Goal: Contribute content: Contribute content

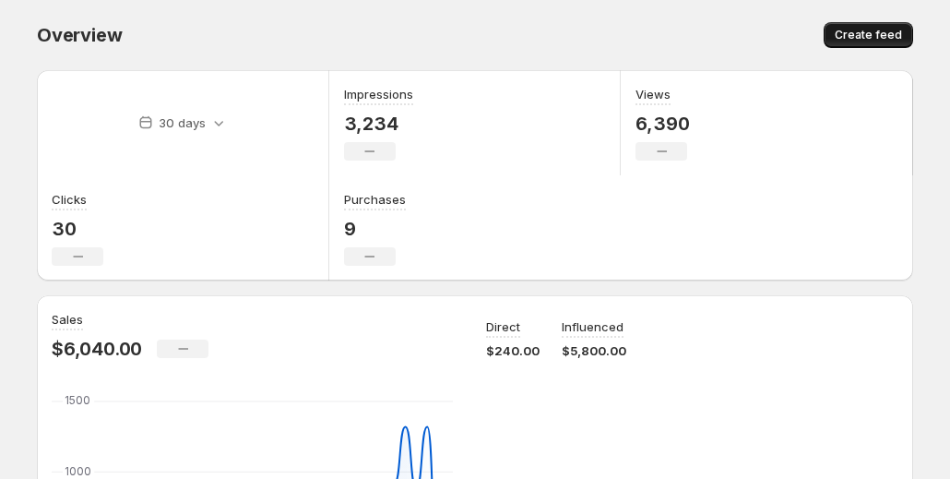
click at [860, 35] on span "Create feed" at bounding box center [868, 35] width 67 height 15
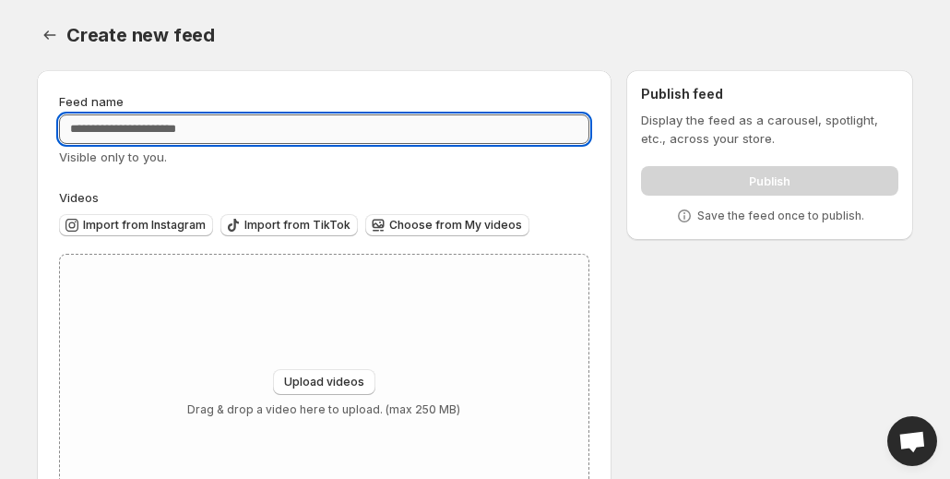
click at [334, 140] on input "Feed name" at bounding box center [324, 129] width 530 height 30
type input "**********"
click at [354, 340] on div "Upload videos Drag & drop a video here to upload. (max 250 MB)" at bounding box center [324, 393] width 529 height 277
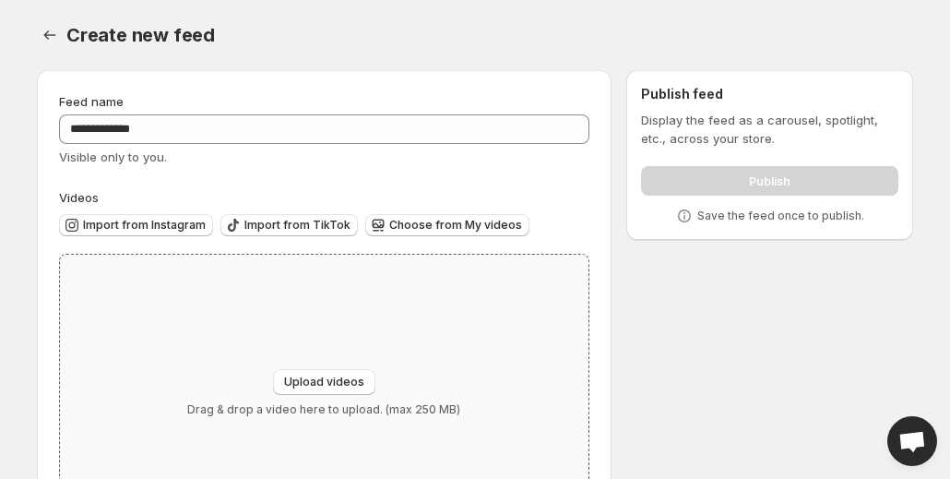
type input "**********"
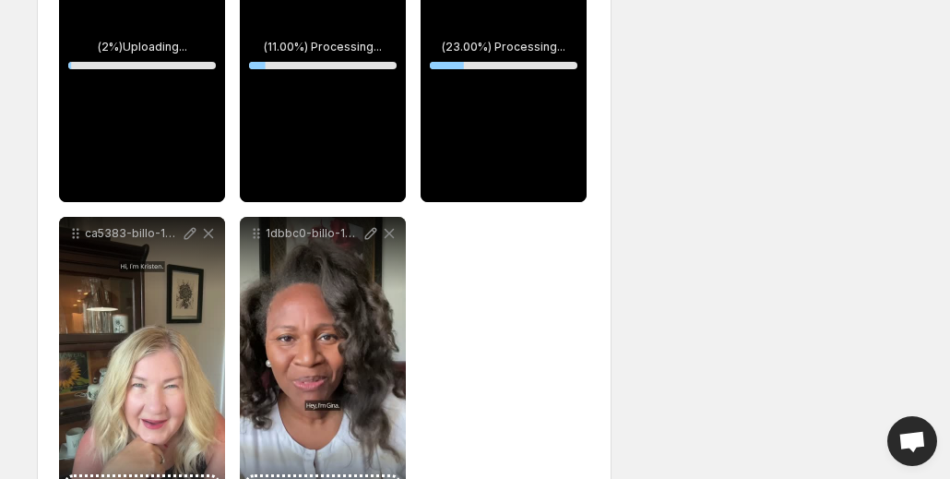
scroll to position [457, 0]
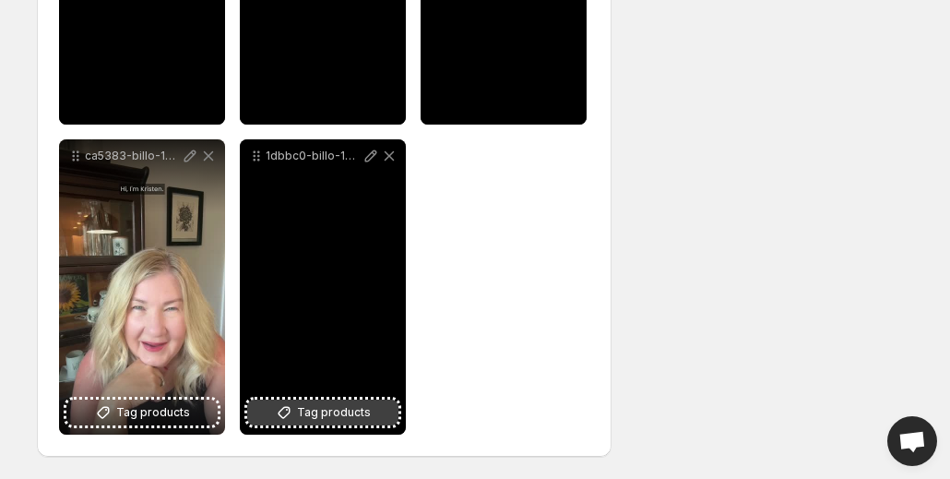
click at [351, 411] on span "Tag products" at bounding box center [334, 412] width 74 height 18
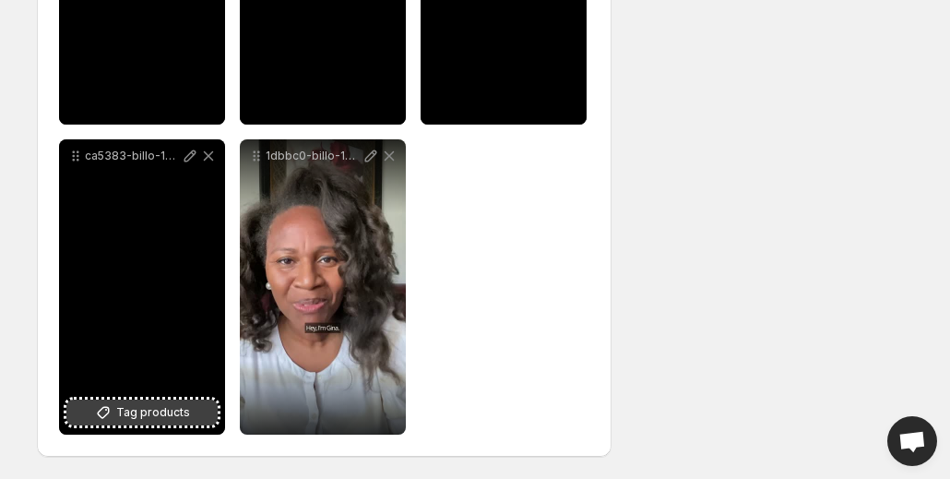
click at [149, 414] on span "Tag products" at bounding box center [153, 412] width 74 height 18
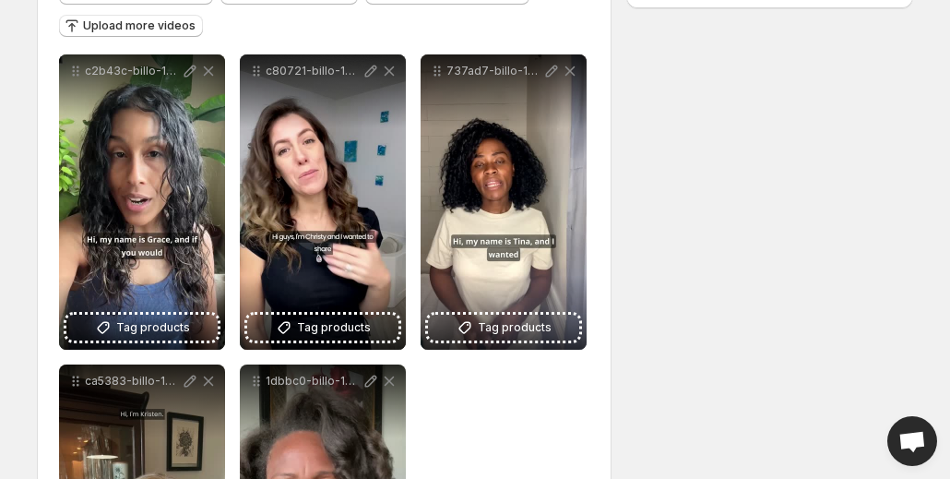
scroll to position [232, 0]
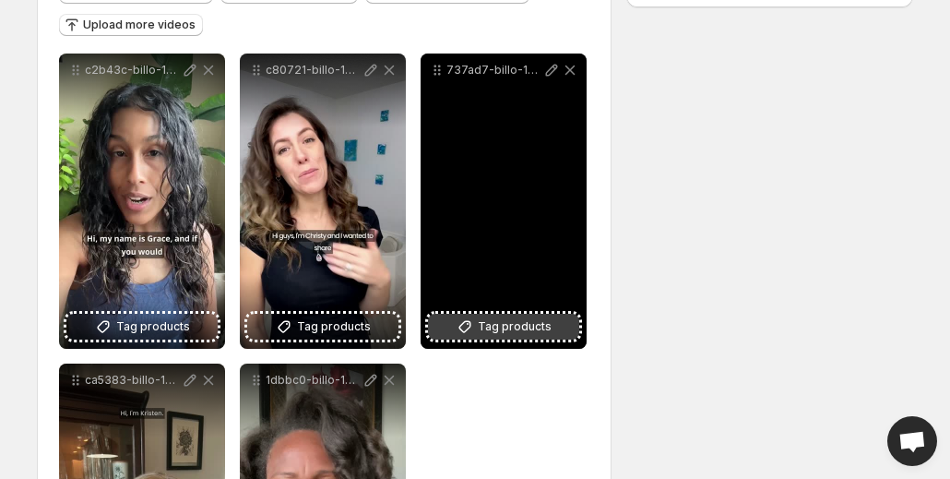
click at [473, 324] on icon at bounding box center [465, 326] width 18 height 18
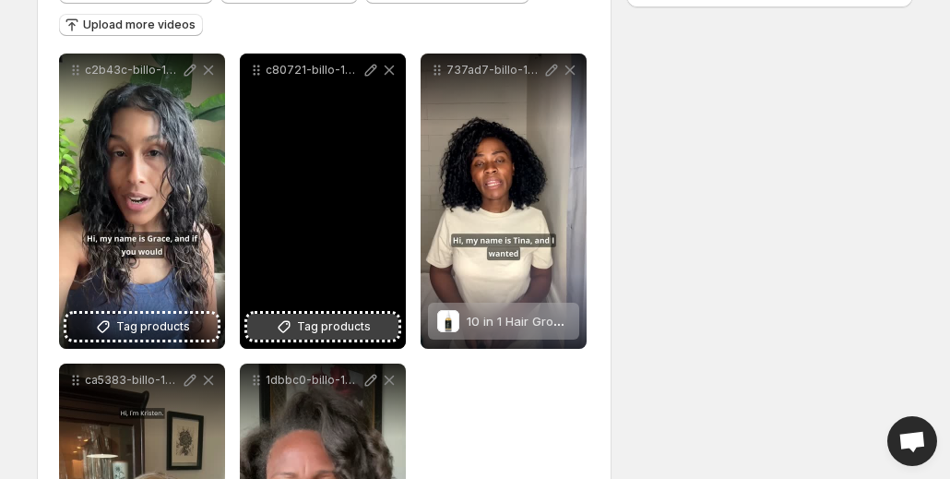
click at [340, 315] on button "Tag products" at bounding box center [322, 327] width 151 height 26
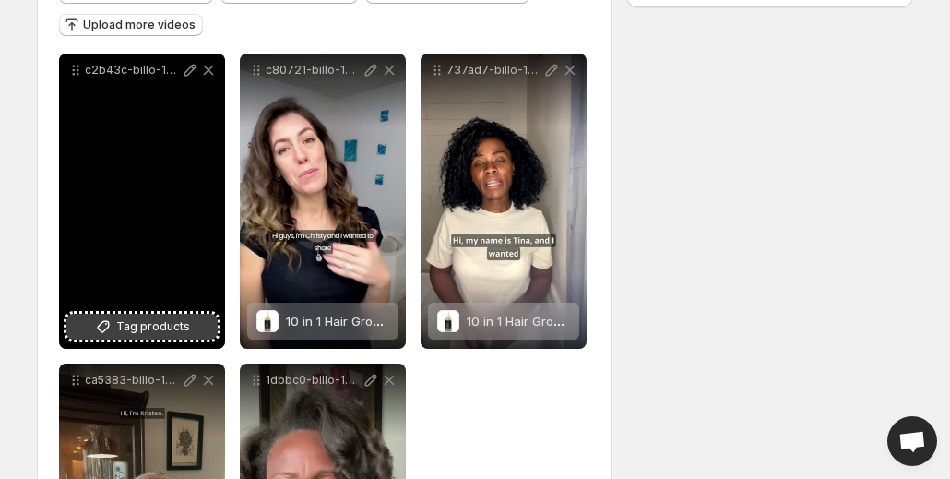
click at [148, 335] on span "Tag products" at bounding box center [153, 326] width 74 height 18
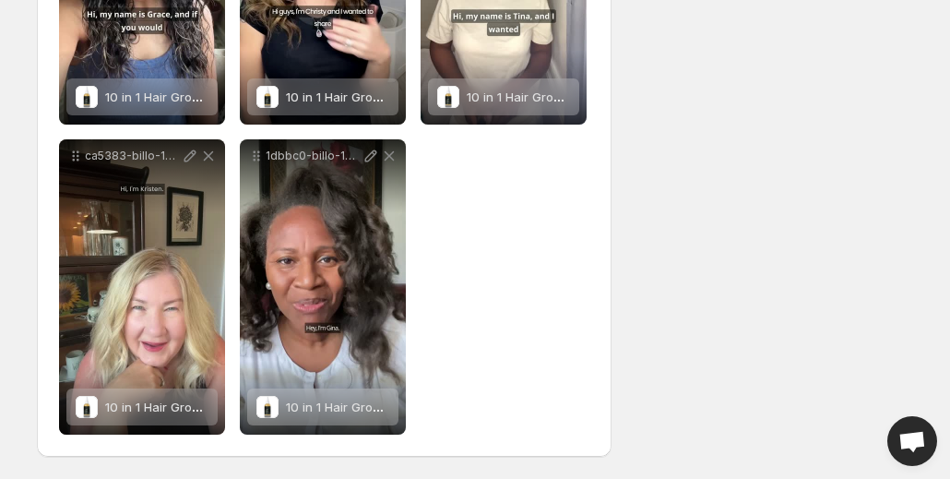
scroll to position [0, 0]
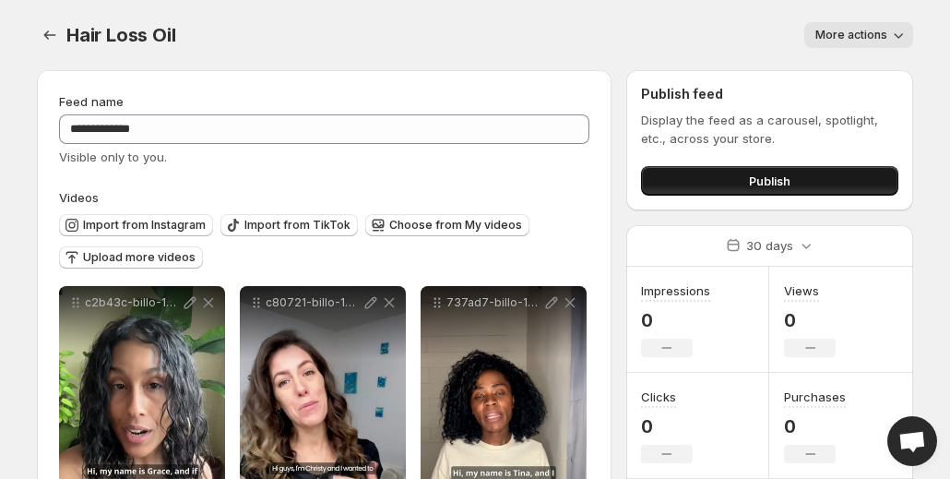
click at [756, 185] on span "Publish" at bounding box center [770, 181] width 42 height 18
click at [740, 176] on button "Publish" at bounding box center [769, 181] width 257 height 30
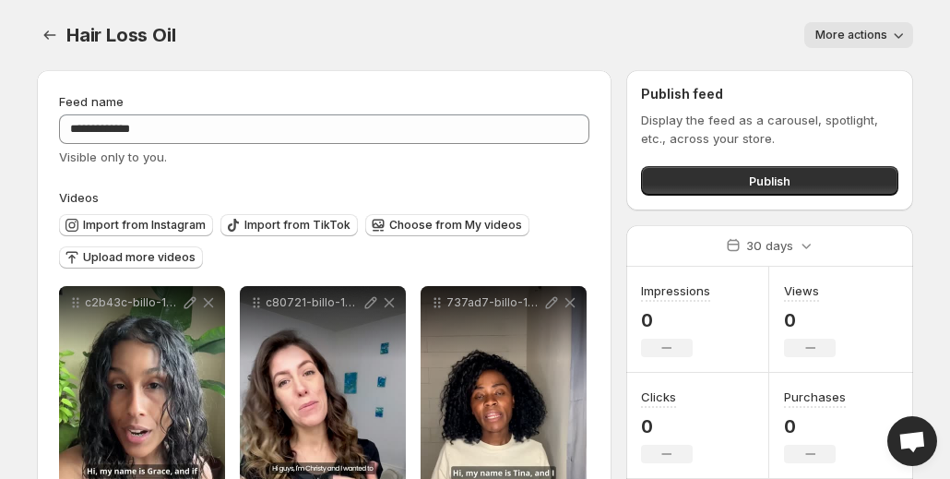
click at [838, 52] on div "Hair Loss Oil. This page is ready Hair Loss Oil More actions More actions More …" at bounding box center [475, 35] width 876 height 70
click at [851, 43] on button "More actions" at bounding box center [859, 35] width 109 height 26
click at [46, 40] on icon "Settings" at bounding box center [50, 35] width 18 height 18
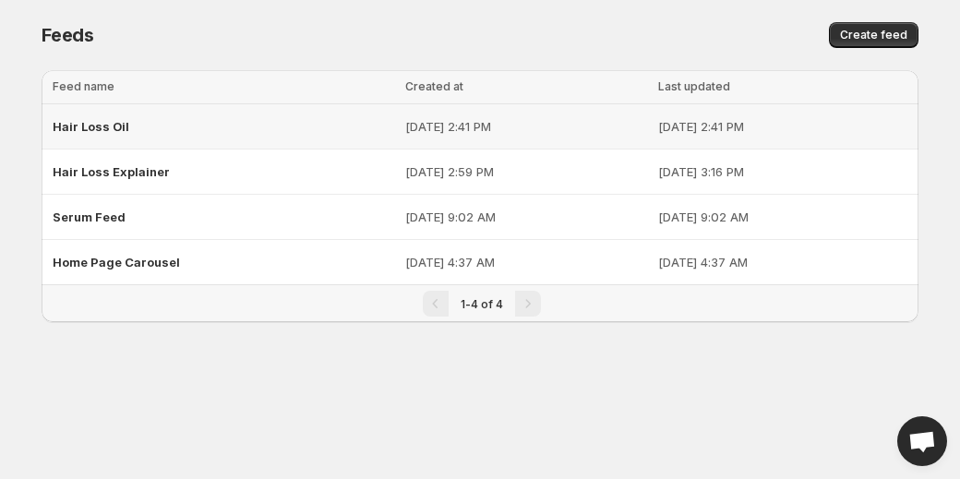
click at [113, 125] on span "Hair Loss Oil" at bounding box center [91, 126] width 77 height 15
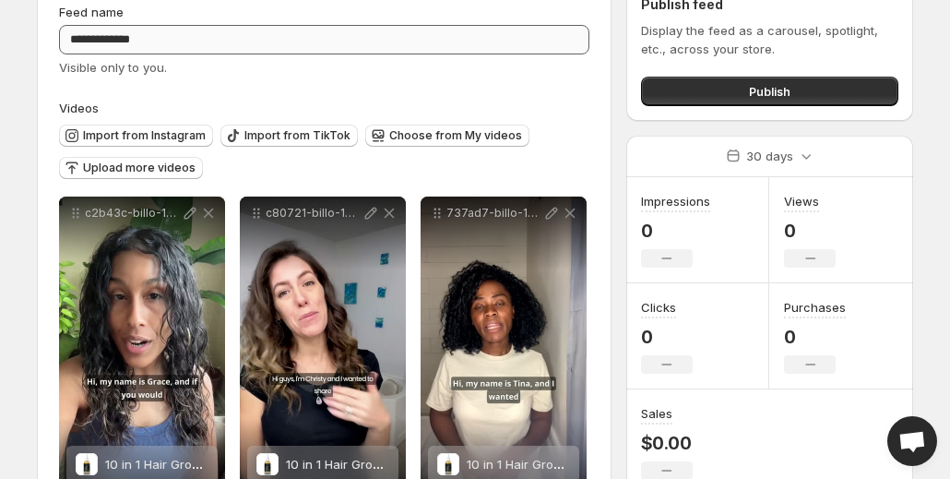
scroll to position [88, 0]
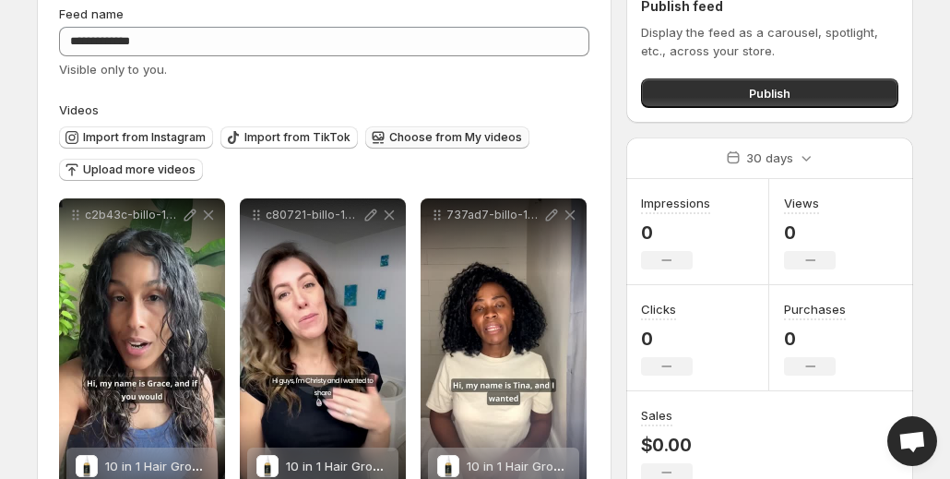
click at [435, 134] on span "Choose from My videos" at bounding box center [455, 137] width 133 height 15
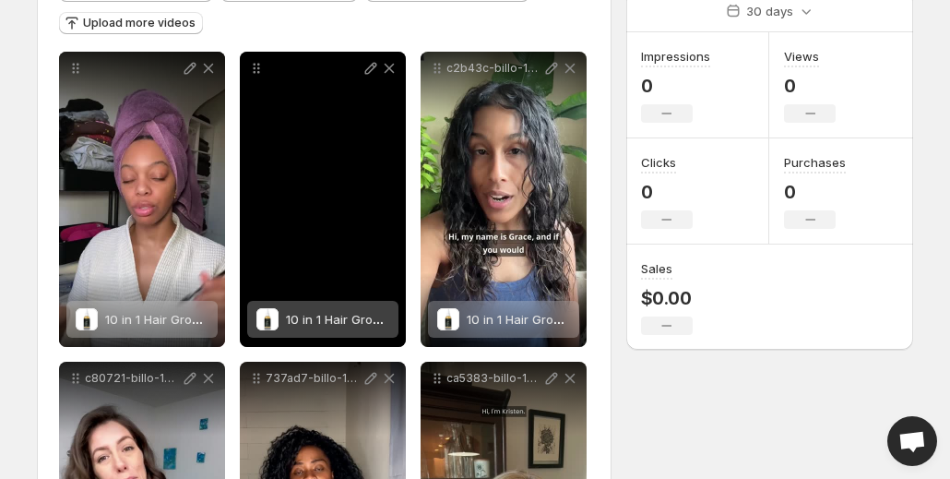
scroll to position [233, 0]
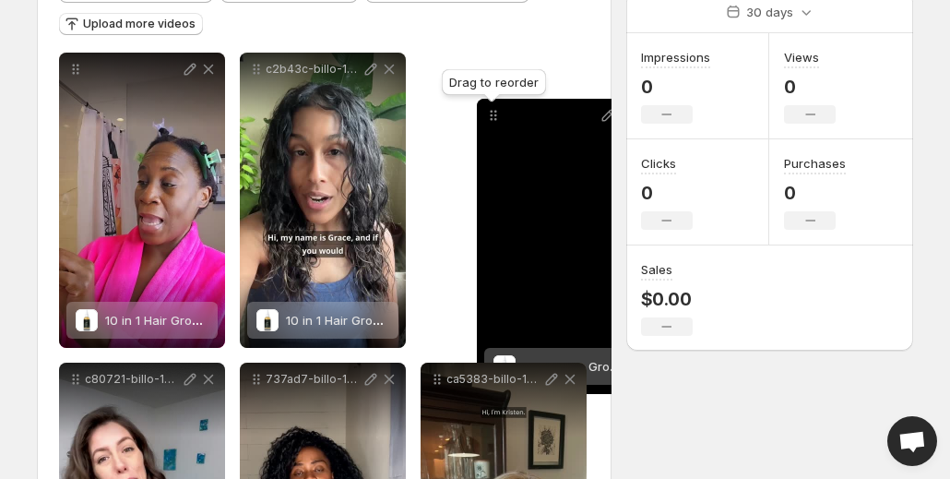
drag, startPoint x: 76, startPoint y: 68, endPoint x: 495, endPoint y: 115, distance: 421.5
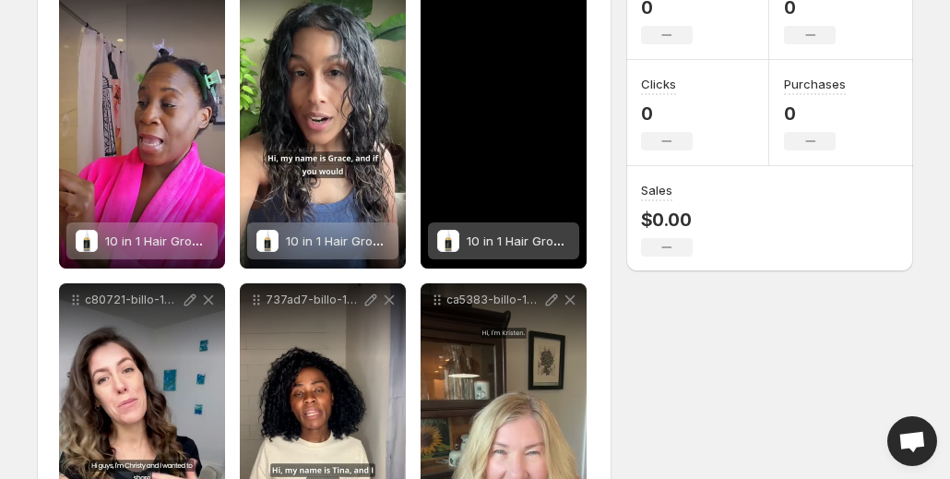
scroll to position [0, 0]
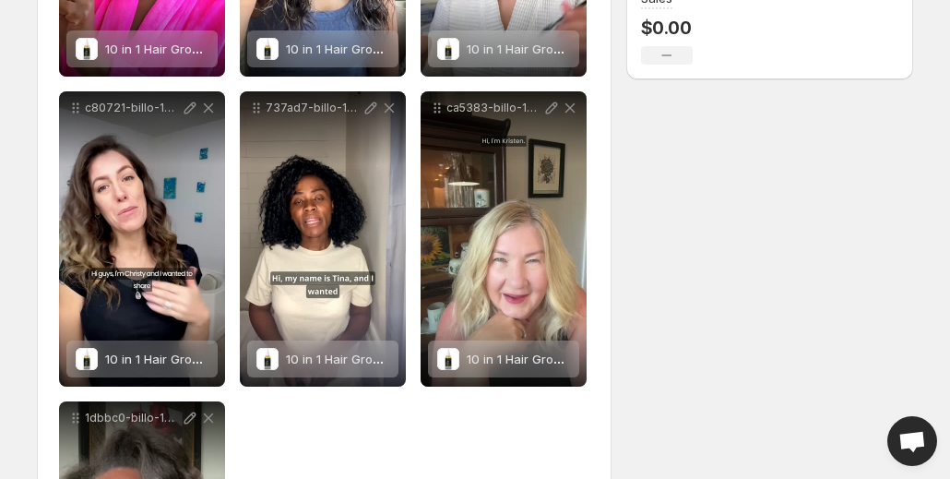
scroll to position [504, 0]
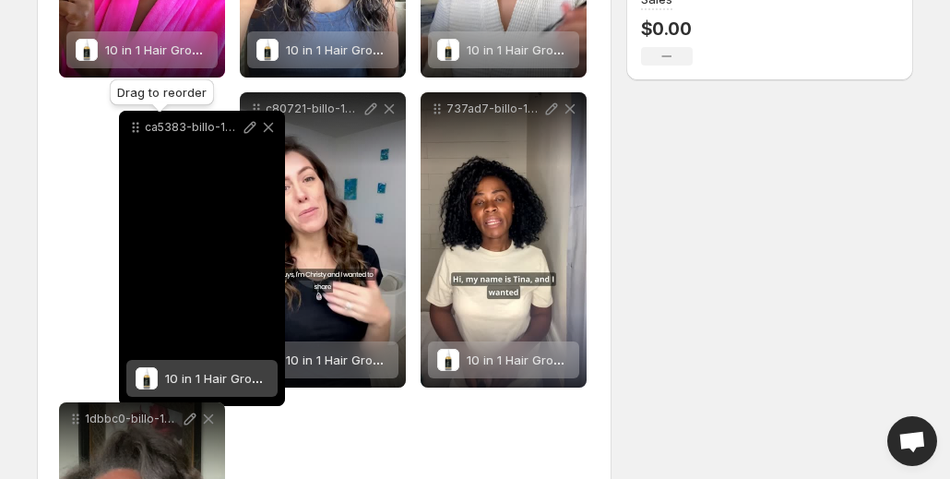
drag, startPoint x: 436, startPoint y: 104, endPoint x: 135, endPoint y: 123, distance: 302.3
click at [135, 123] on icon at bounding box center [135, 127] width 18 height 18
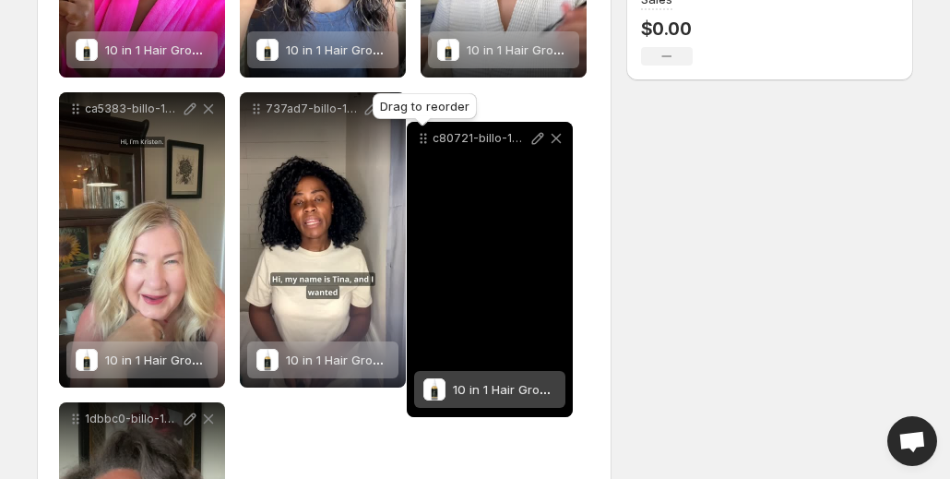
drag, startPoint x: 260, startPoint y: 107, endPoint x: 427, endPoint y: 137, distance: 169.7
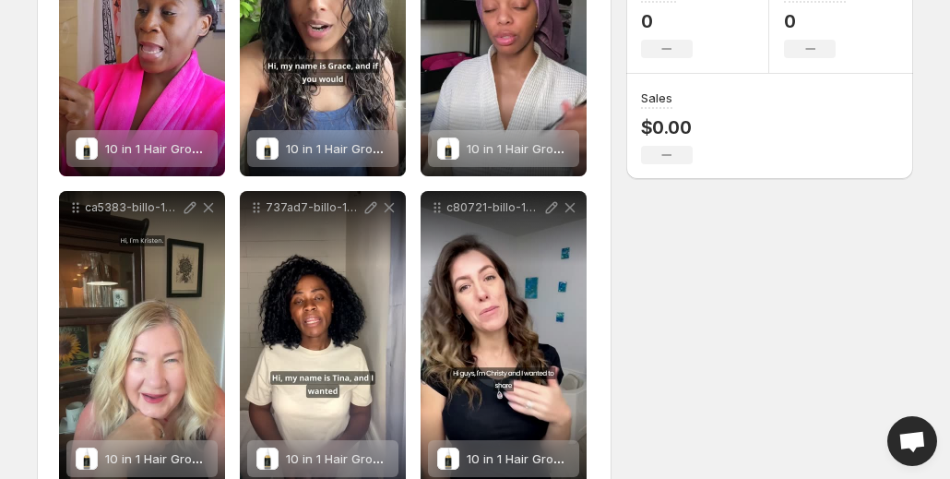
scroll to position [0, 0]
